Goal: Find specific page/section: Find specific page/section

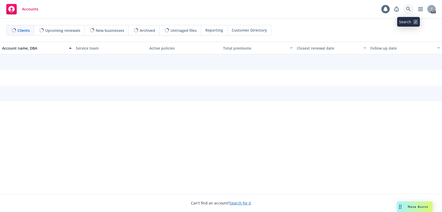
click at [406, 10] on icon at bounding box center [408, 9] width 5 height 5
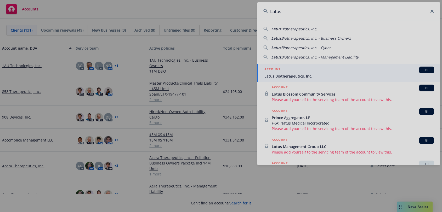
type input "Latus"
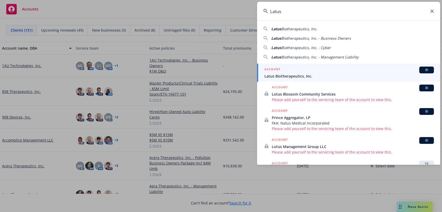
click at [288, 74] on span "Latus Biotherapeutics, Inc." at bounding box center [348, 75] width 169 height 5
